Goal: Find specific page/section: Find specific page/section

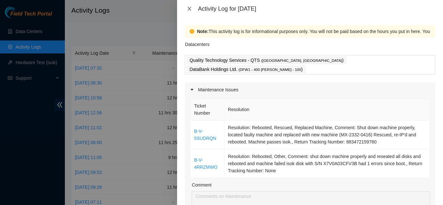
click at [189, 10] on icon "close" at bounding box center [189, 8] width 5 height 5
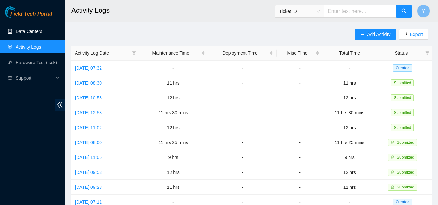
click at [24, 33] on link "Data Centers" at bounding box center [29, 31] width 27 height 5
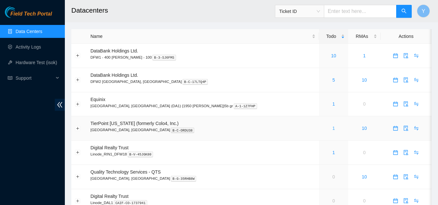
click at [332, 128] on link "1" at bounding box center [333, 128] width 3 height 5
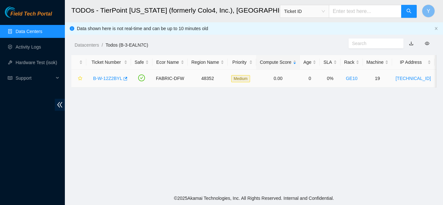
click at [107, 77] on link "B-W-12Z2BYL" at bounding box center [107, 78] width 29 height 5
